Goal: Transaction & Acquisition: Purchase product/service

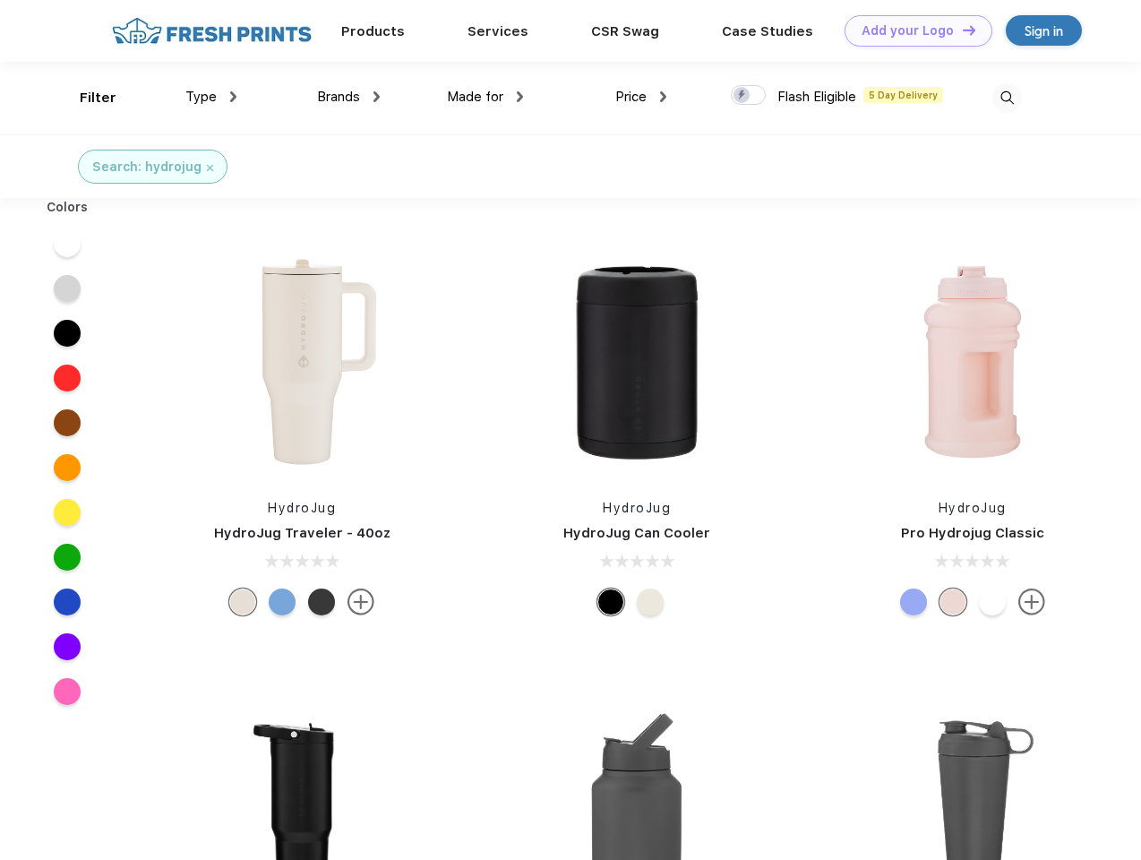
click at [912, 30] on link "Add your Logo Design Tool" at bounding box center [919, 30] width 148 height 31
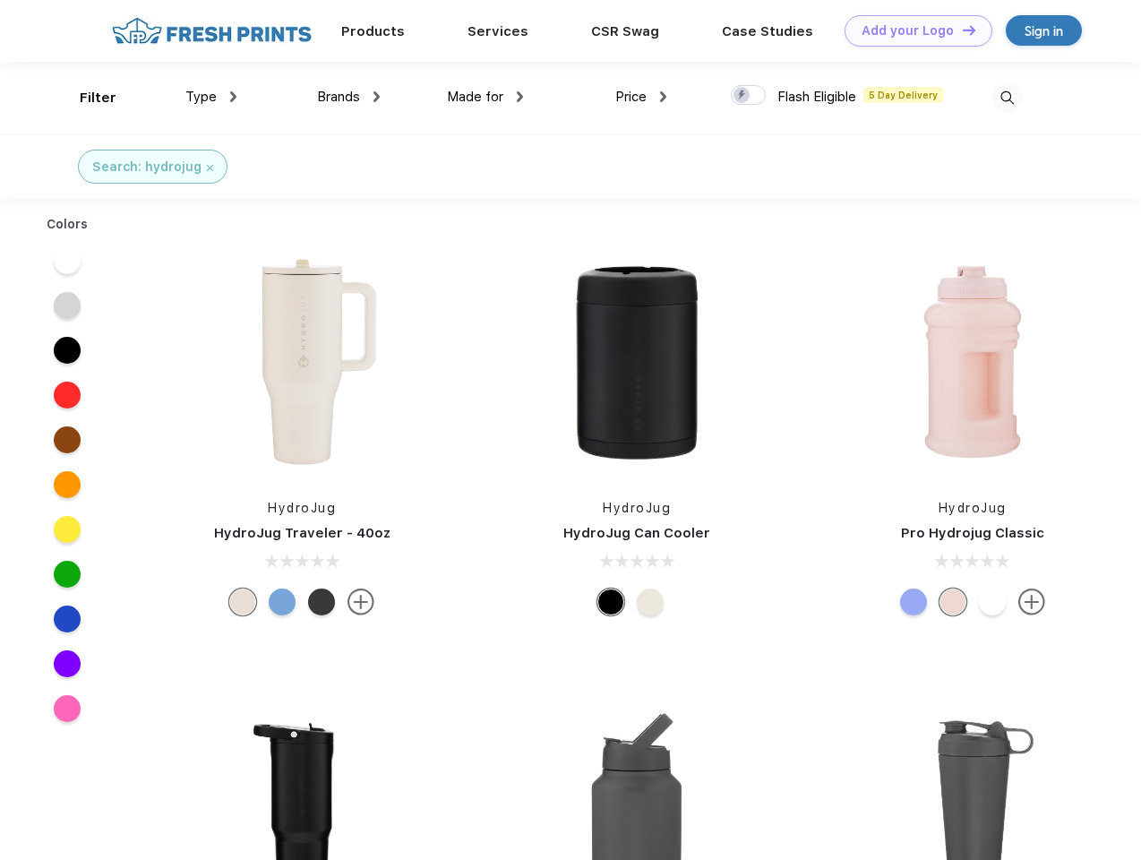
click at [0, 0] on div "Design Tool" at bounding box center [0, 0] width 0 height 0
click at [961, 30] on link "Add your Logo Design Tool" at bounding box center [919, 30] width 148 height 31
click at [86, 98] on div "Filter" at bounding box center [98, 98] width 37 height 21
click at [211, 97] on span "Type" at bounding box center [200, 97] width 31 height 16
click at [349, 97] on span "Brands" at bounding box center [338, 97] width 43 height 16
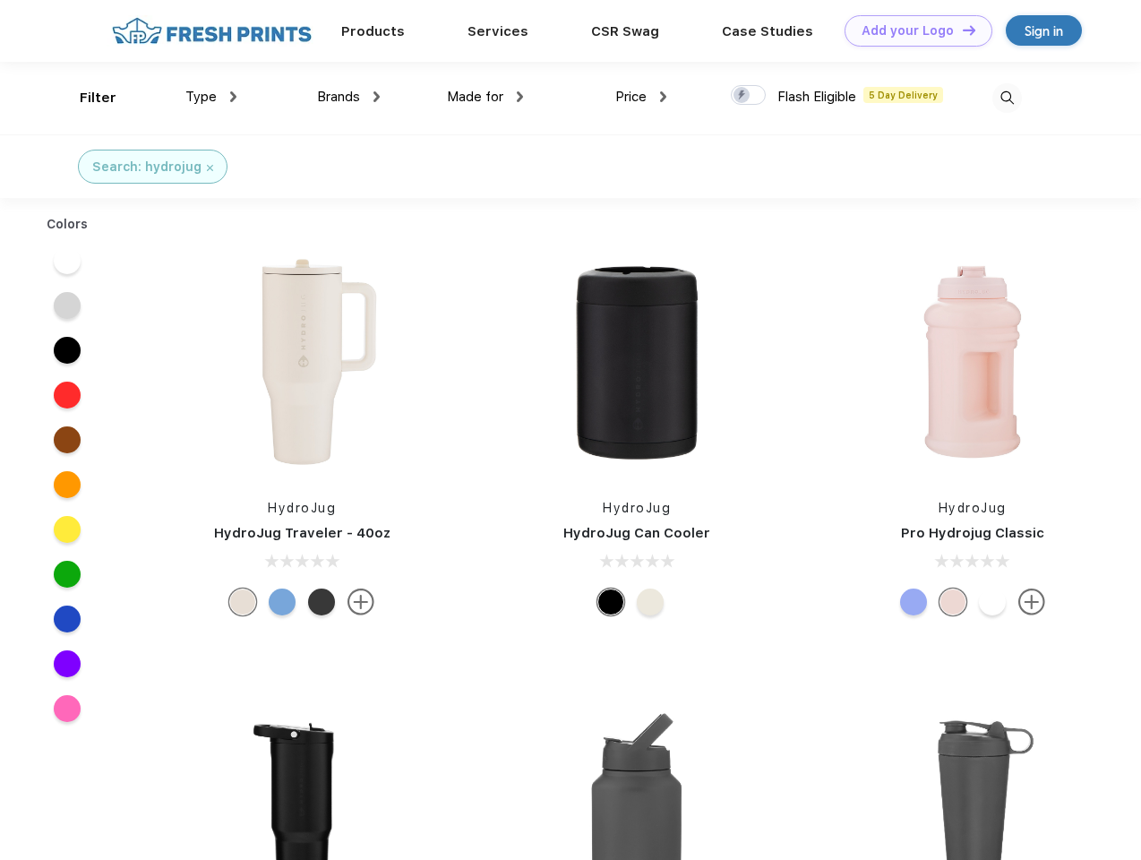
click at [486, 97] on span "Made for" at bounding box center [475, 97] width 56 height 16
click at [641, 97] on span "Price" at bounding box center [631, 97] width 31 height 16
click at [749, 96] on div at bounding box center [748, 95] width 35 height 20
click at [743, 96] on input "checkbox" at bounding box center [737, 90] width 12 height 12
click at [1007, 98] on img at bounding box center [1008, 98] width 30 height 30
